Goal: Find specific page/section: Find specific page/section

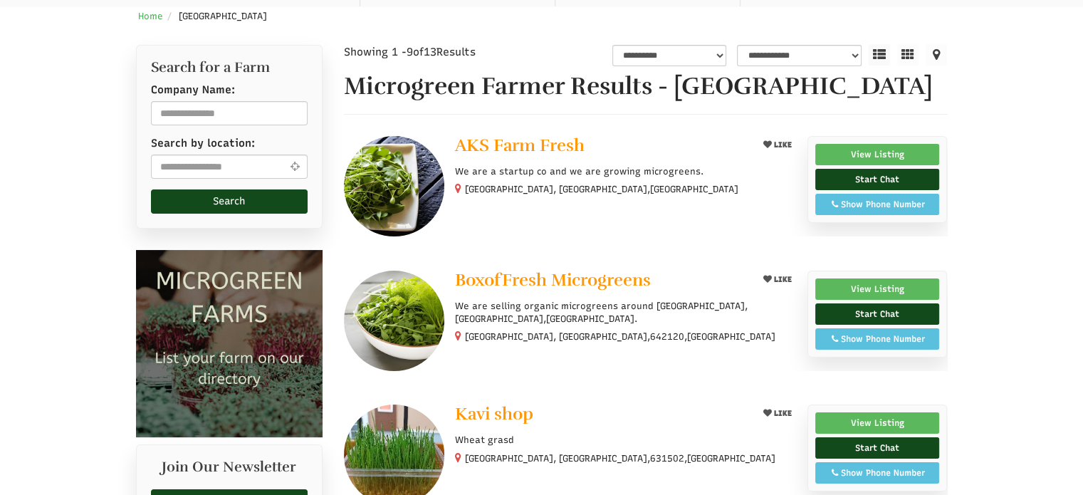
scroll to position [285, 0]
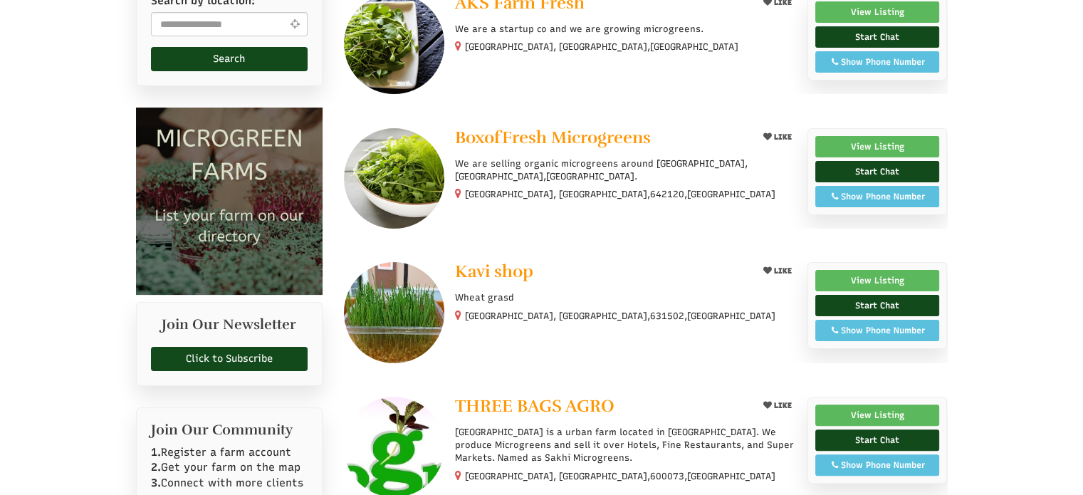
select select "Language Translate Widget"
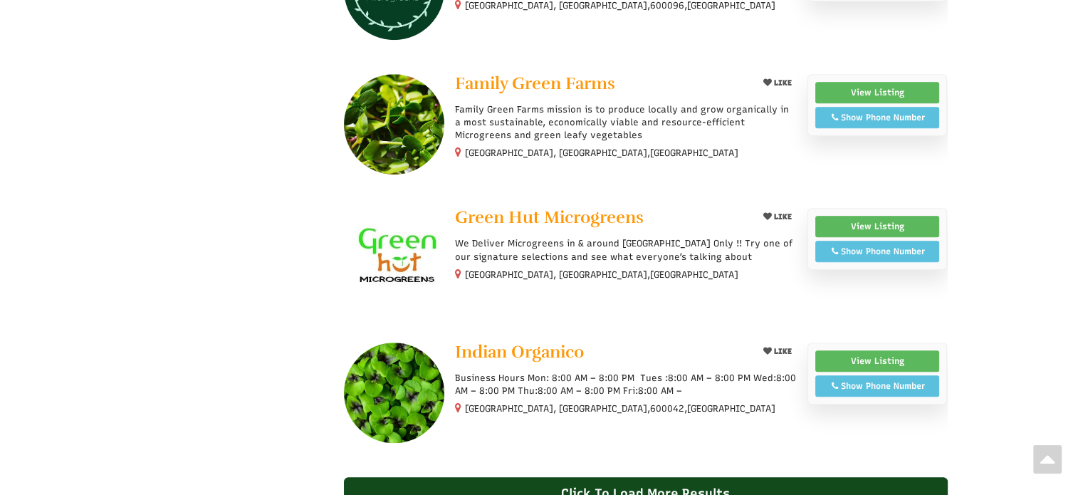
scroll to position [1211, 0]
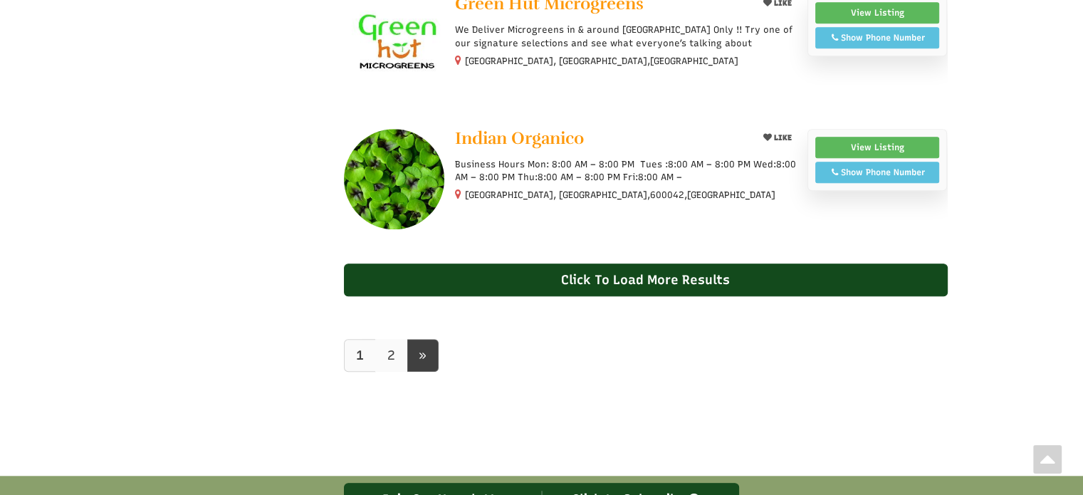
click at [386, 351] on link "2" at bounding box center [391, 355] width 32 height 33
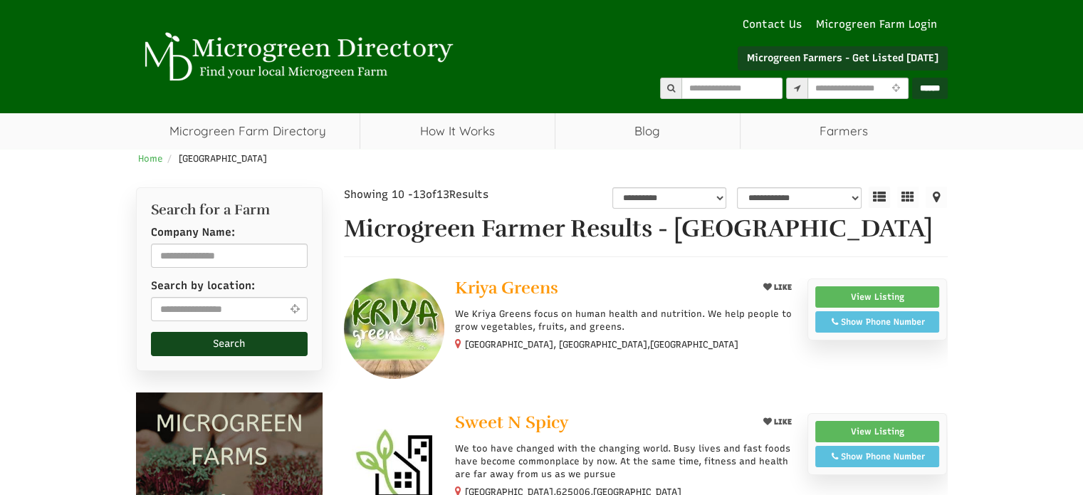
select select "Language Translate Widget"
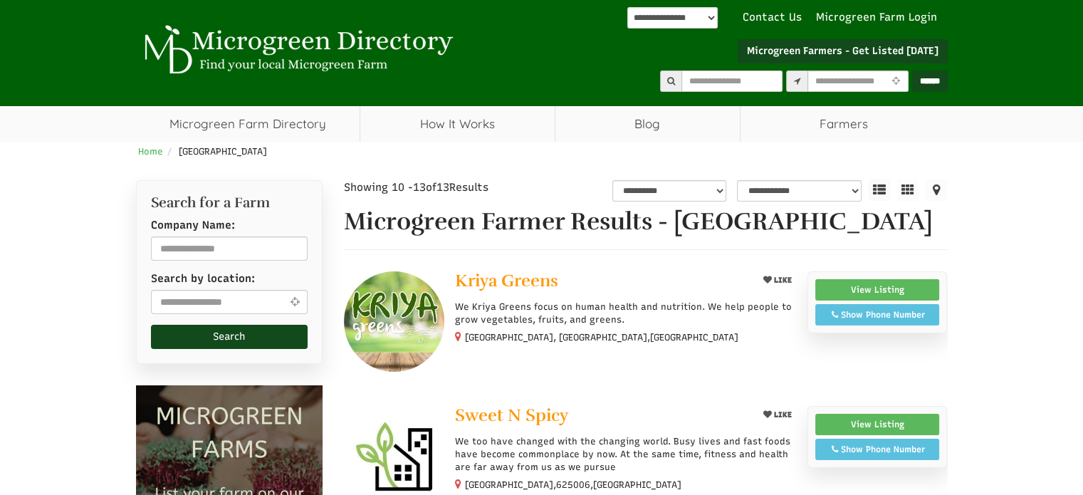
scroll to position [1, 0]
